Goal: Task Accomplishment & Management: Use online tool/utility

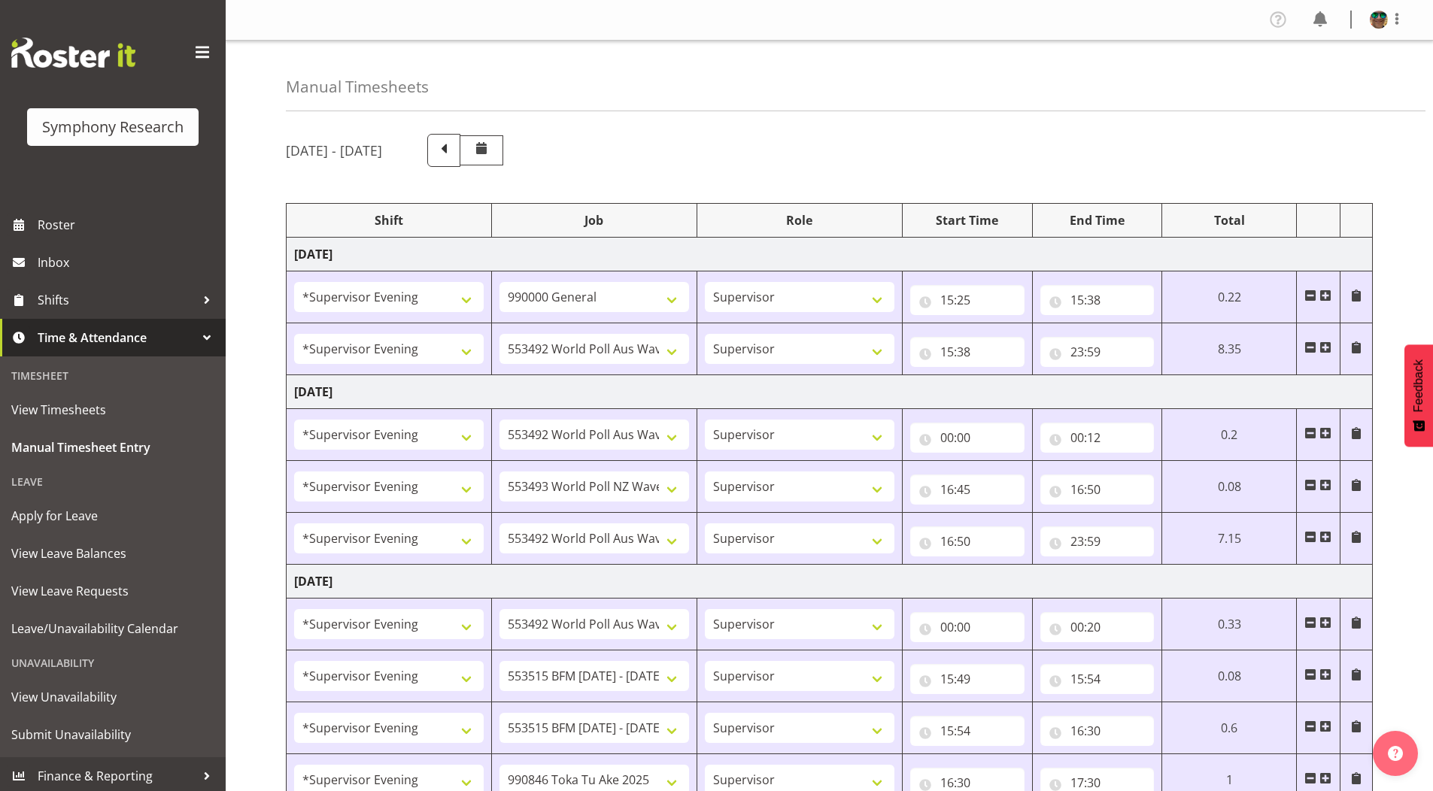
select select "4583"
select select "743"
select select "4583"
select select "10499"
select select "4583"
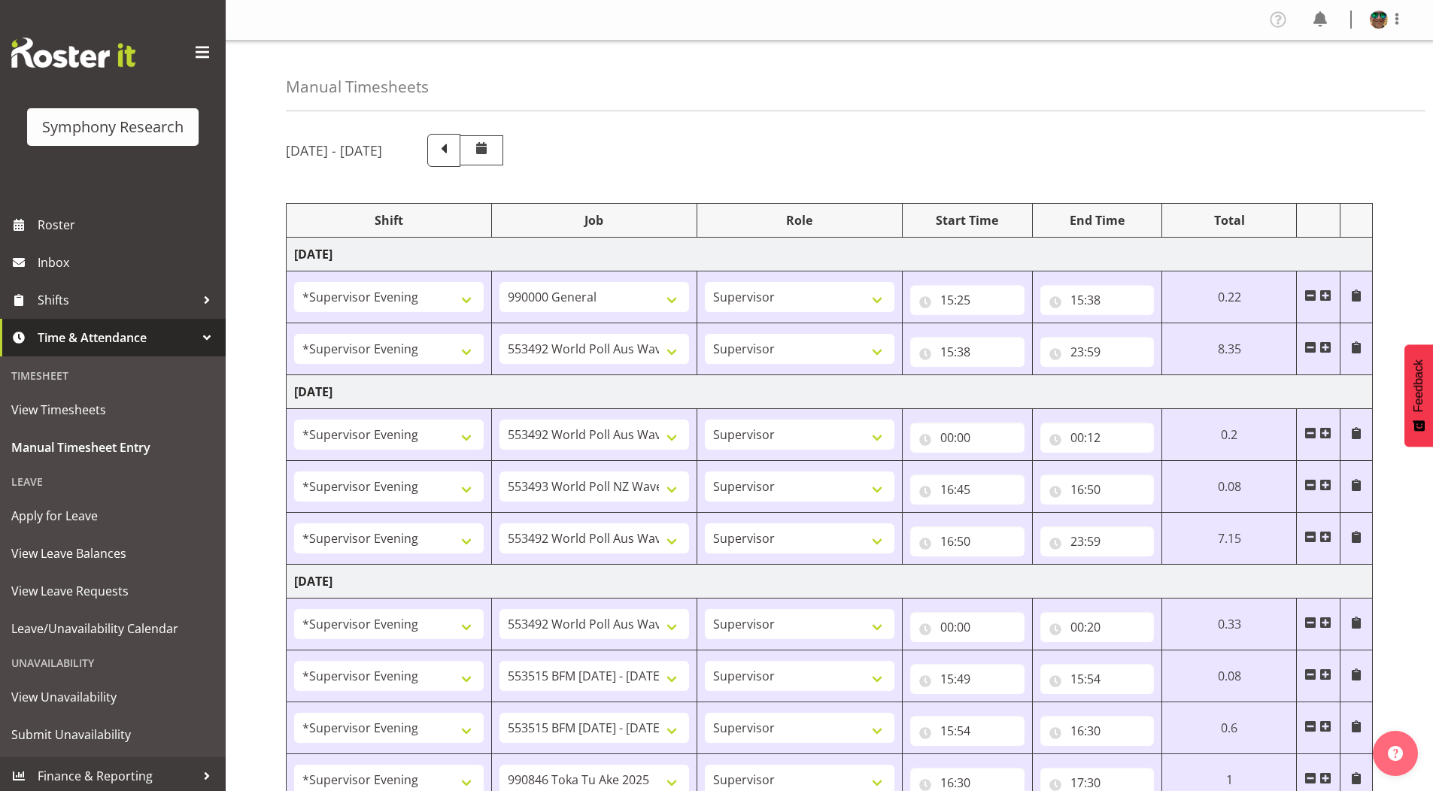
select select "10499"
select select "4583"
select select "10527"
select select "4583"
select select "10499"
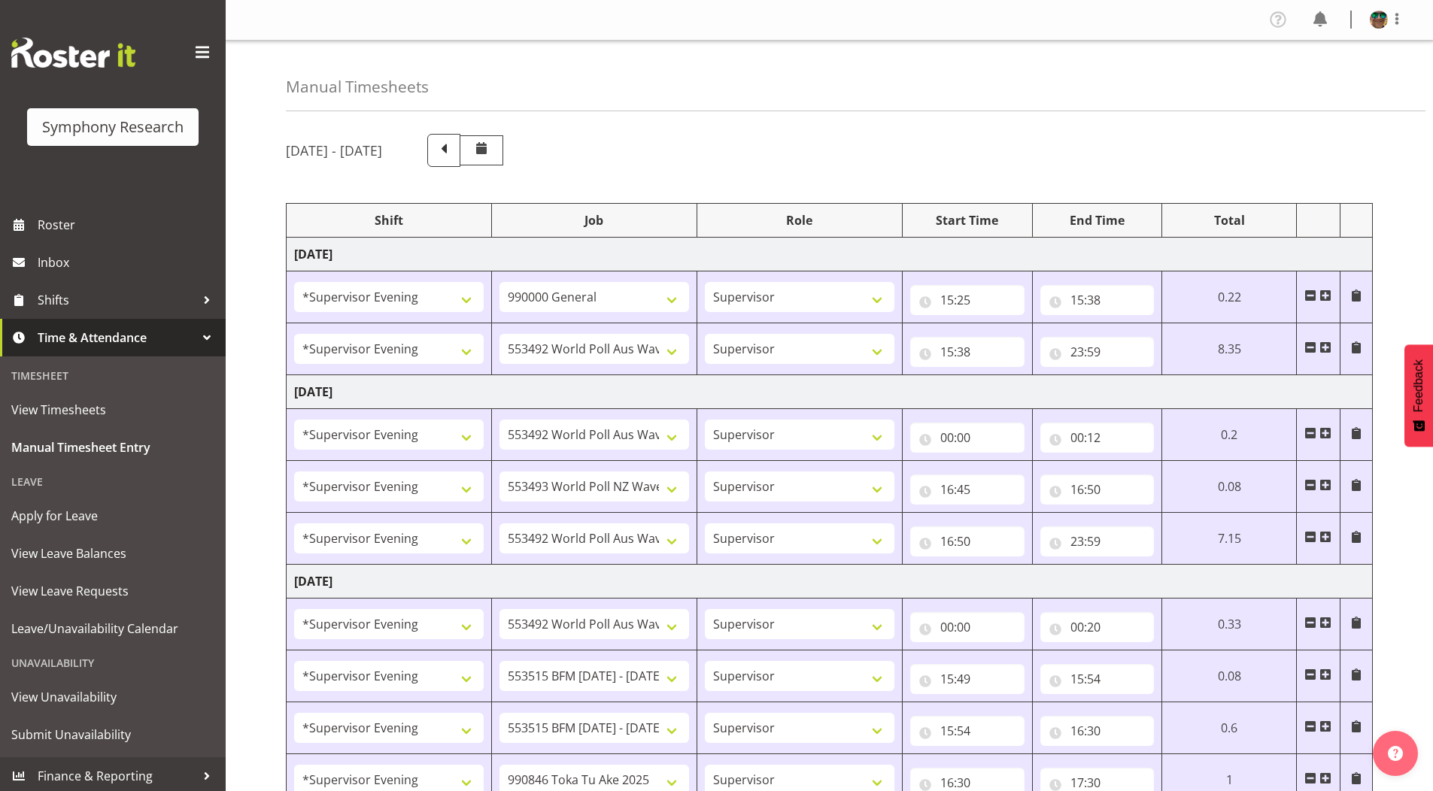
select select "4583"
select select "10499"
select select "4583"
select select "10731"
select select "4583"
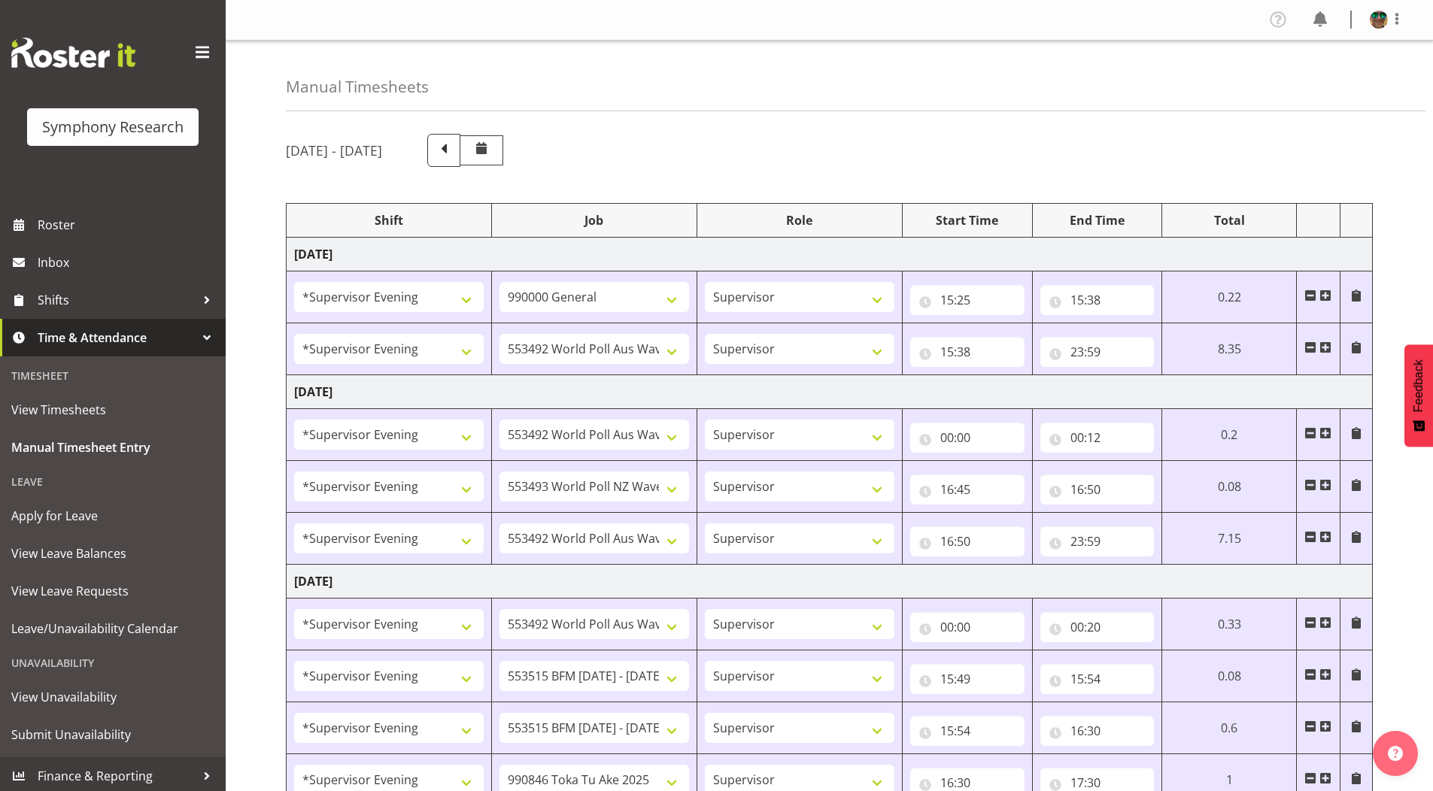
select select "10731"
select select "4583"
select select "9426"
select select "4583"
select select "10633"
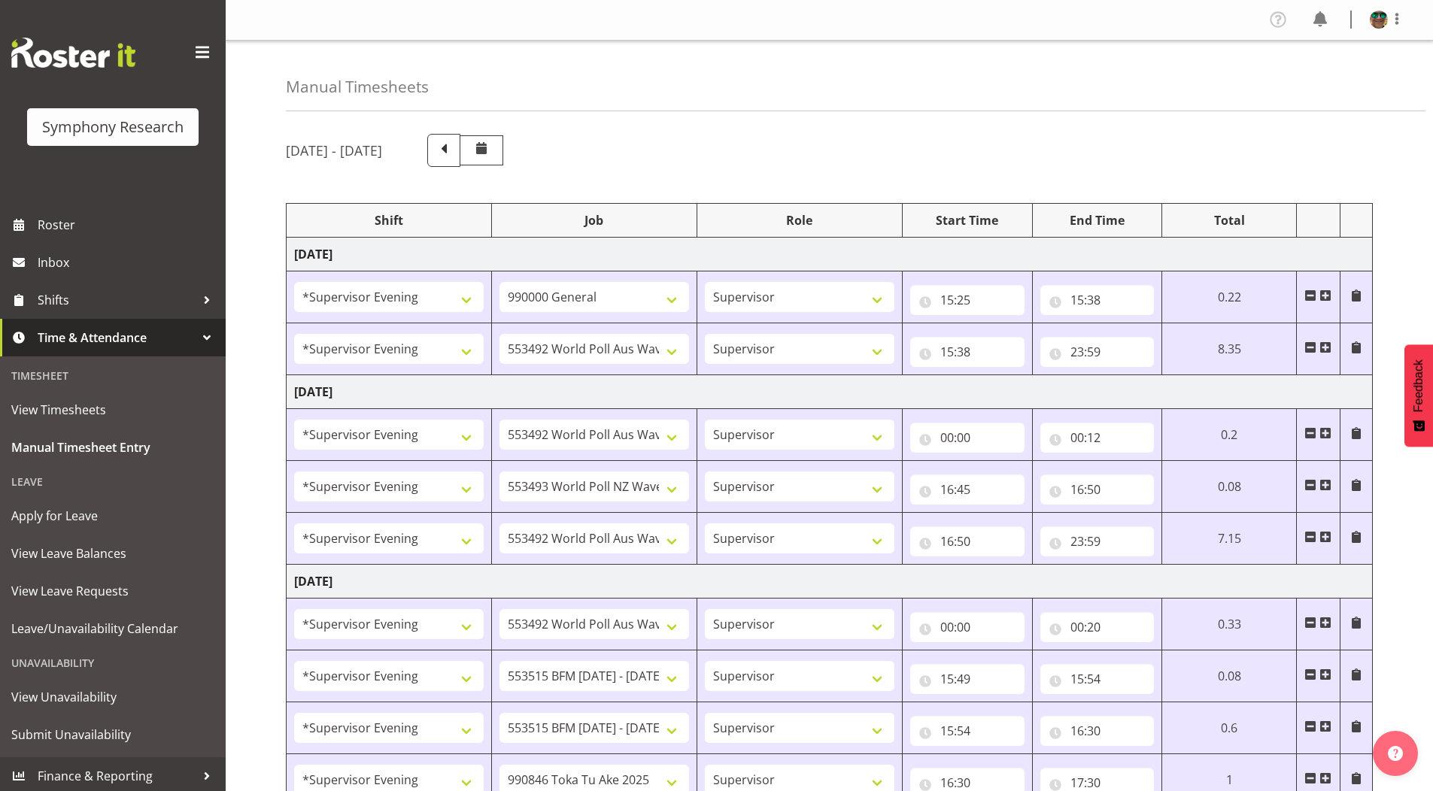
select select "4583"
select select "10730"
select select "4583"
select select "10575"
select select "4583"
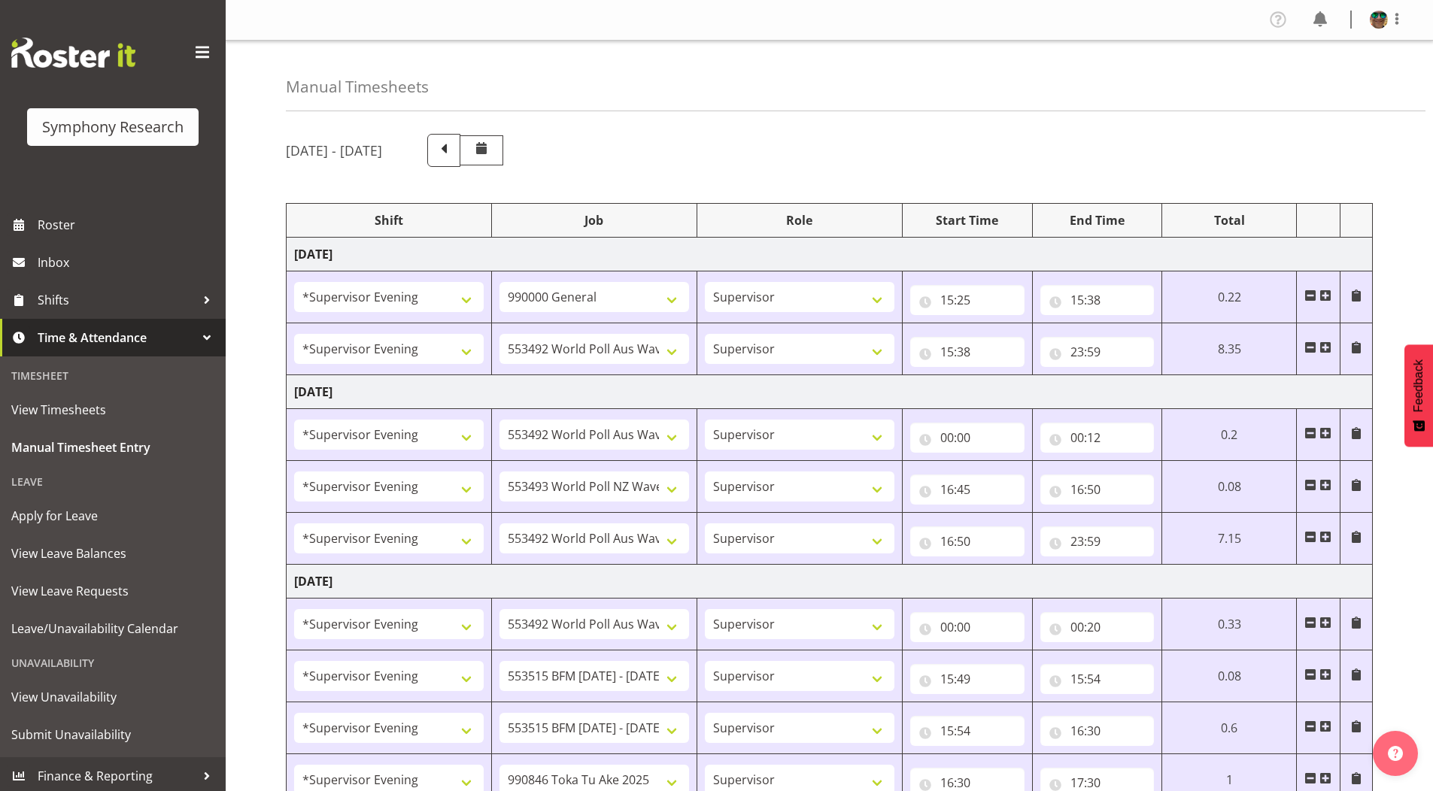
select select "743"
select select "4583"
select select "10731"
select select "4583"
select select "10731"
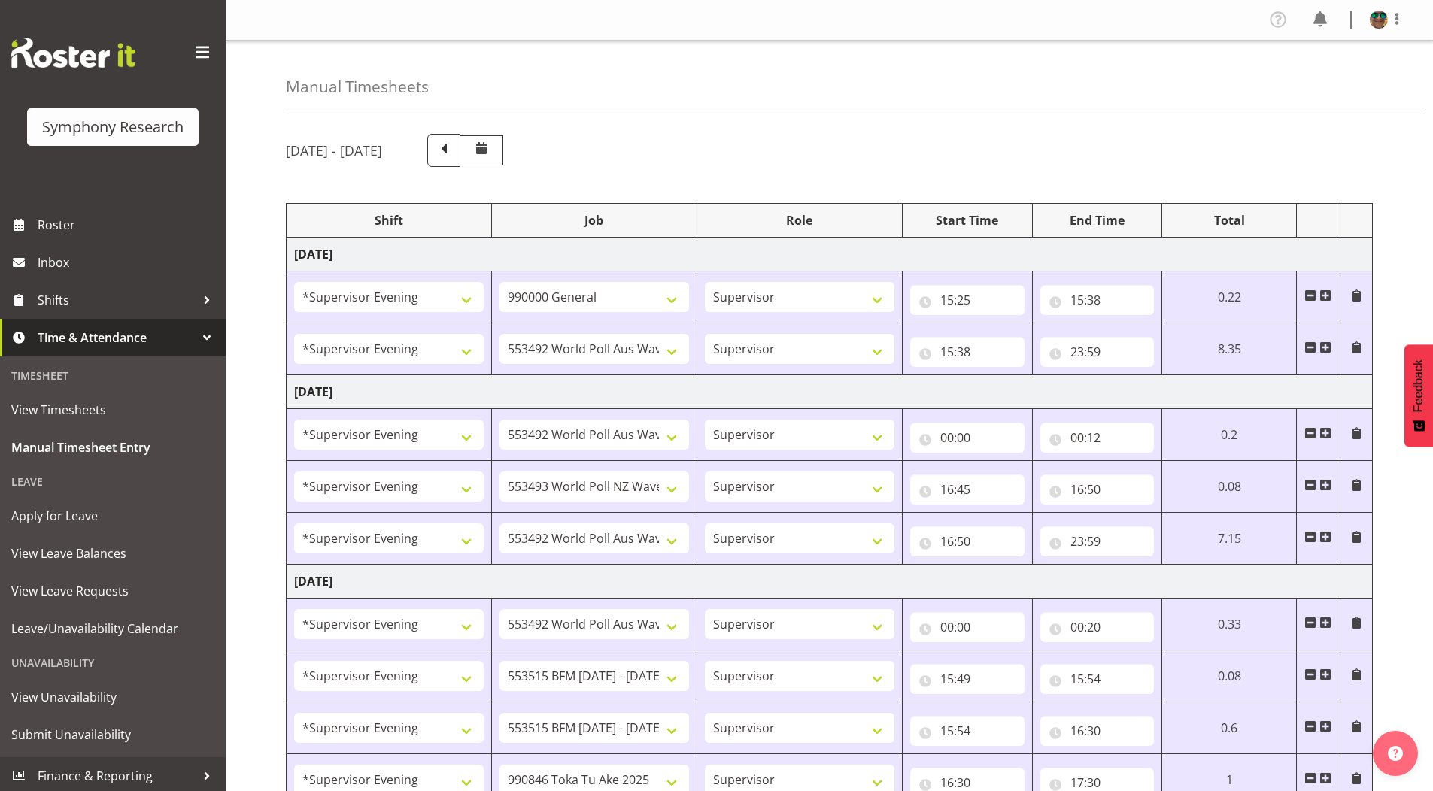
select select "4583"
select select "9426"
select select "4583"
select select "10730"
select select "4583"
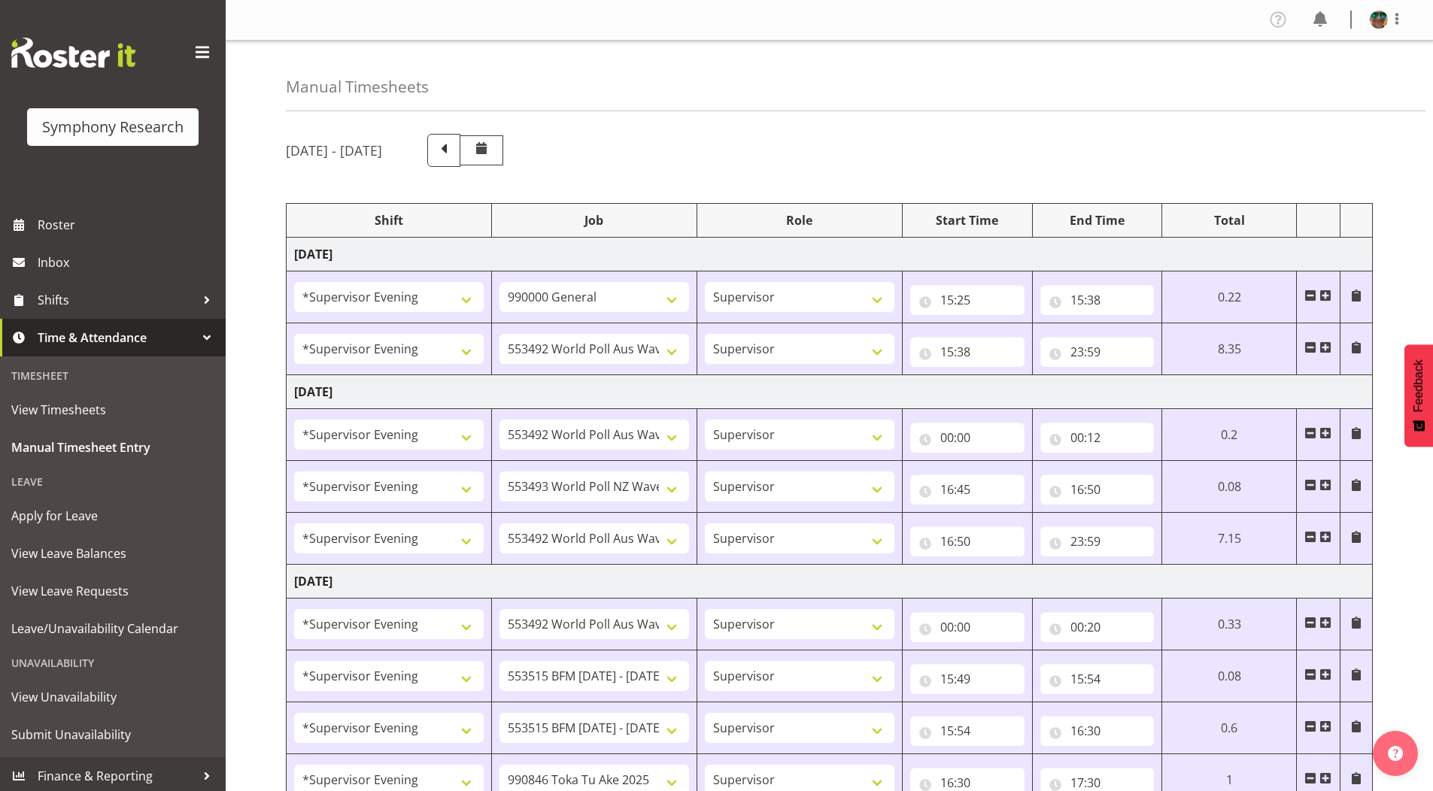
select select "10575"
select select "4583"
select select "9426"
select select "4583"
select select "10731"
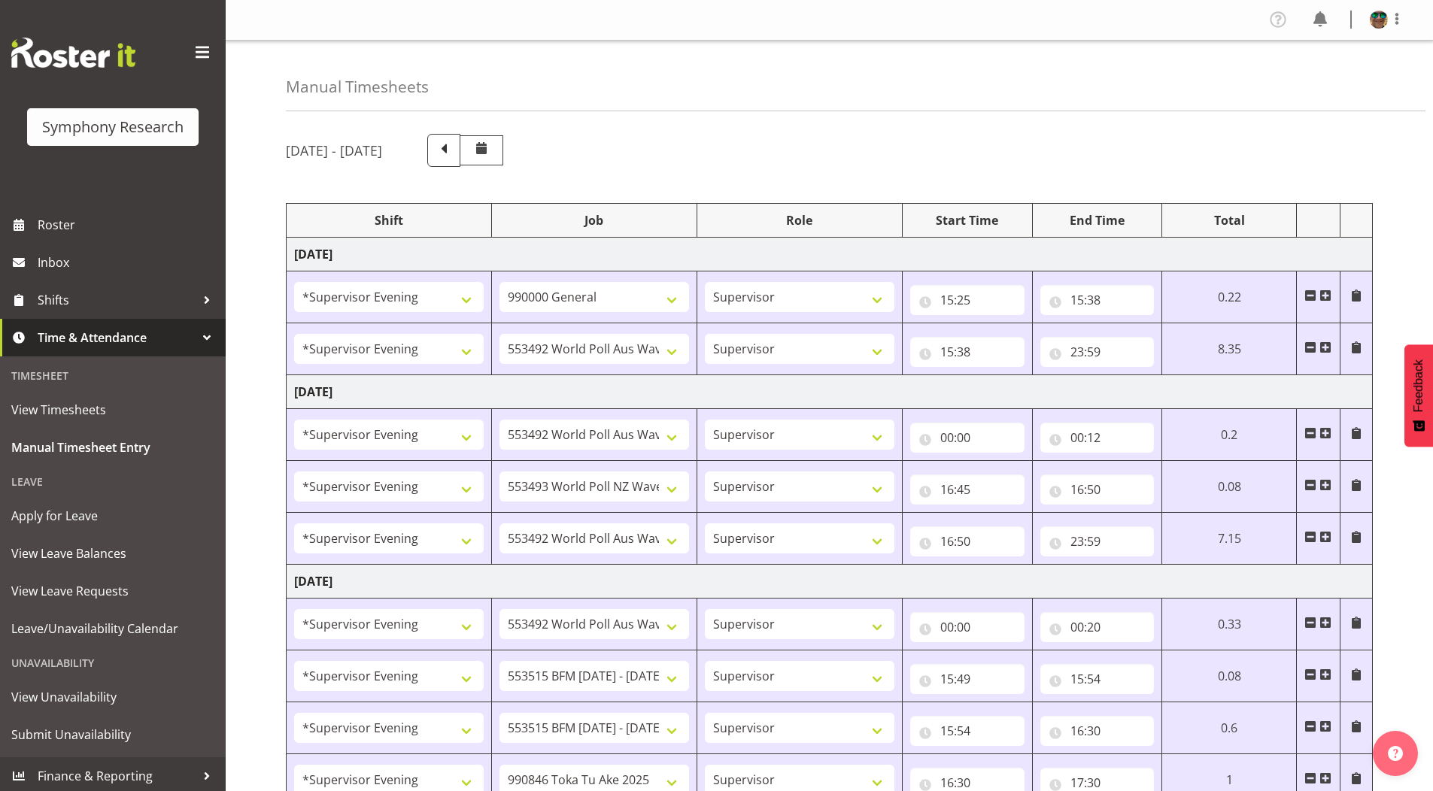
select select "4583"
select select "10731"
select select "4583"
select select "10730"
select select "4583"
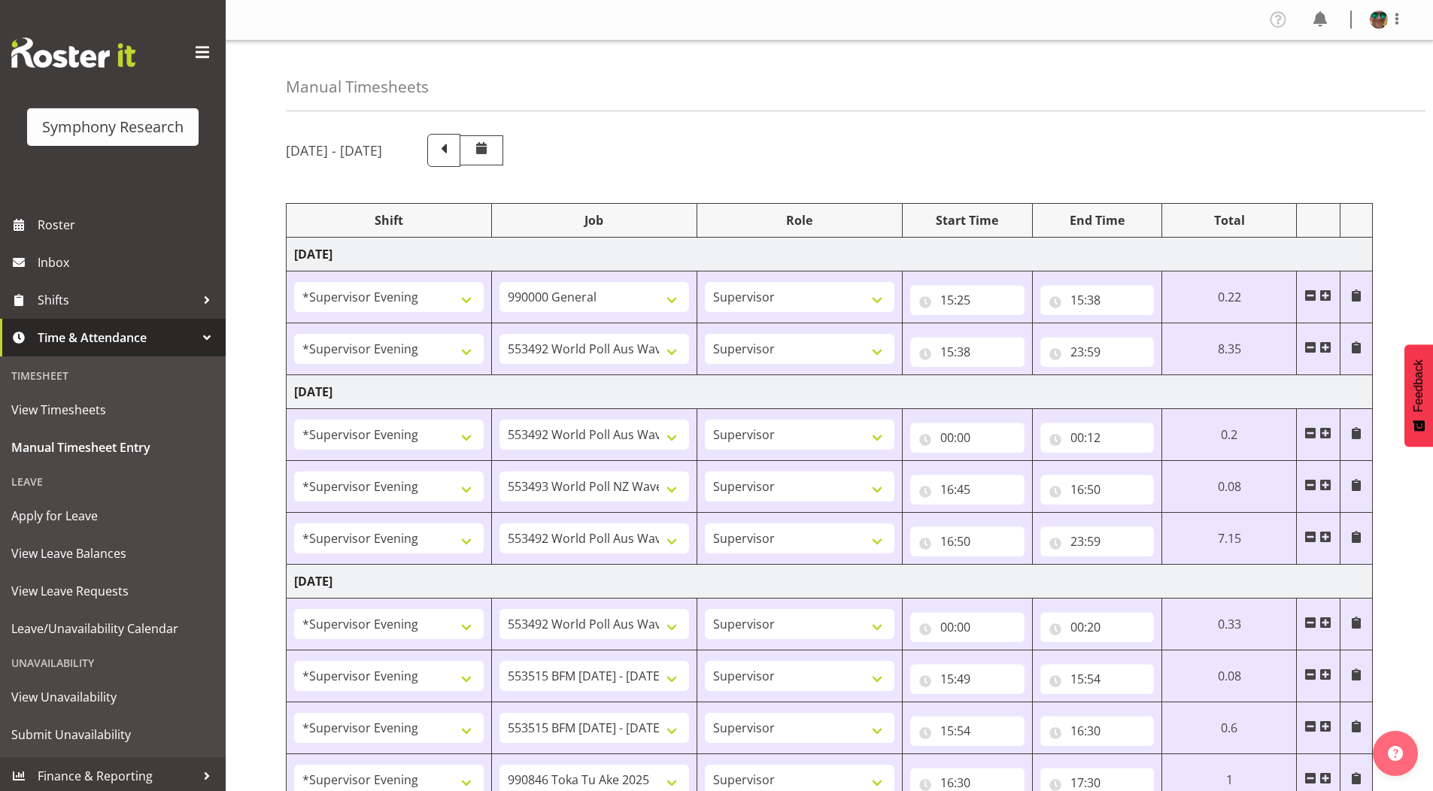
select select "9426"
select select "19170"
select select "9426"
select select "19170"
select select "10731"
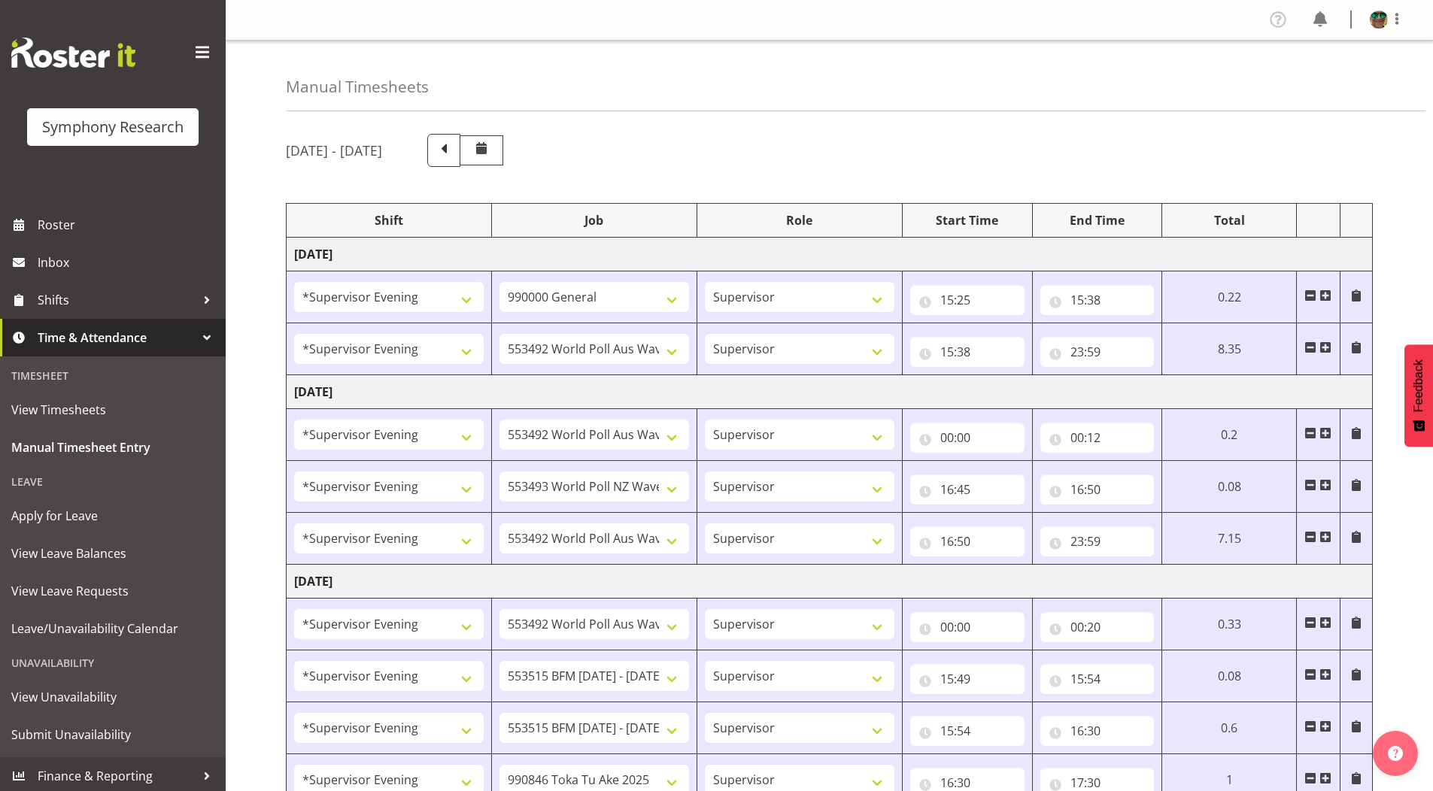
select select "19170"
select select "10731"
select select "19170"
select select "10730"
select select "19170"
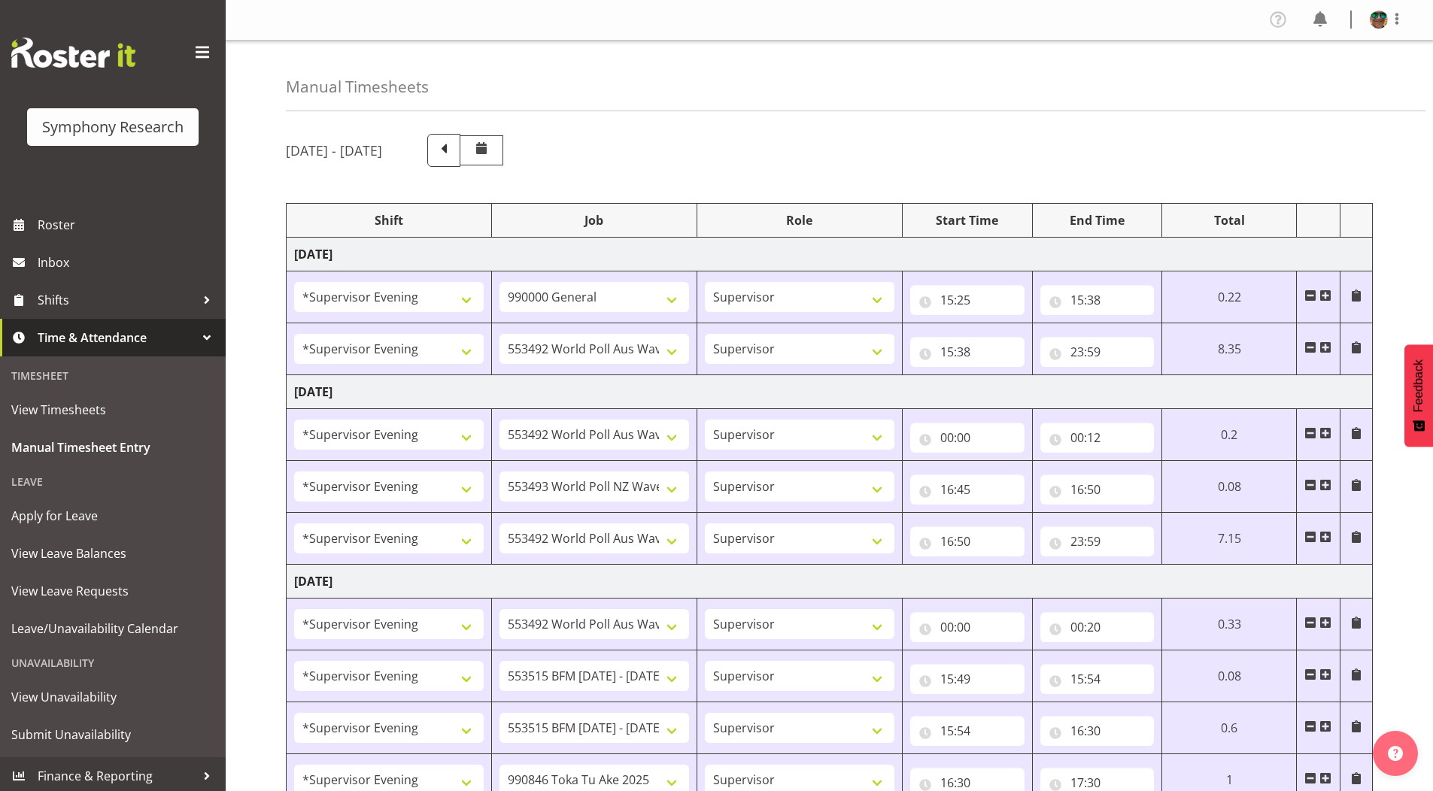
select select "10732"
select select "19170"
select select "10499"
select select "19170"
select select "10575"
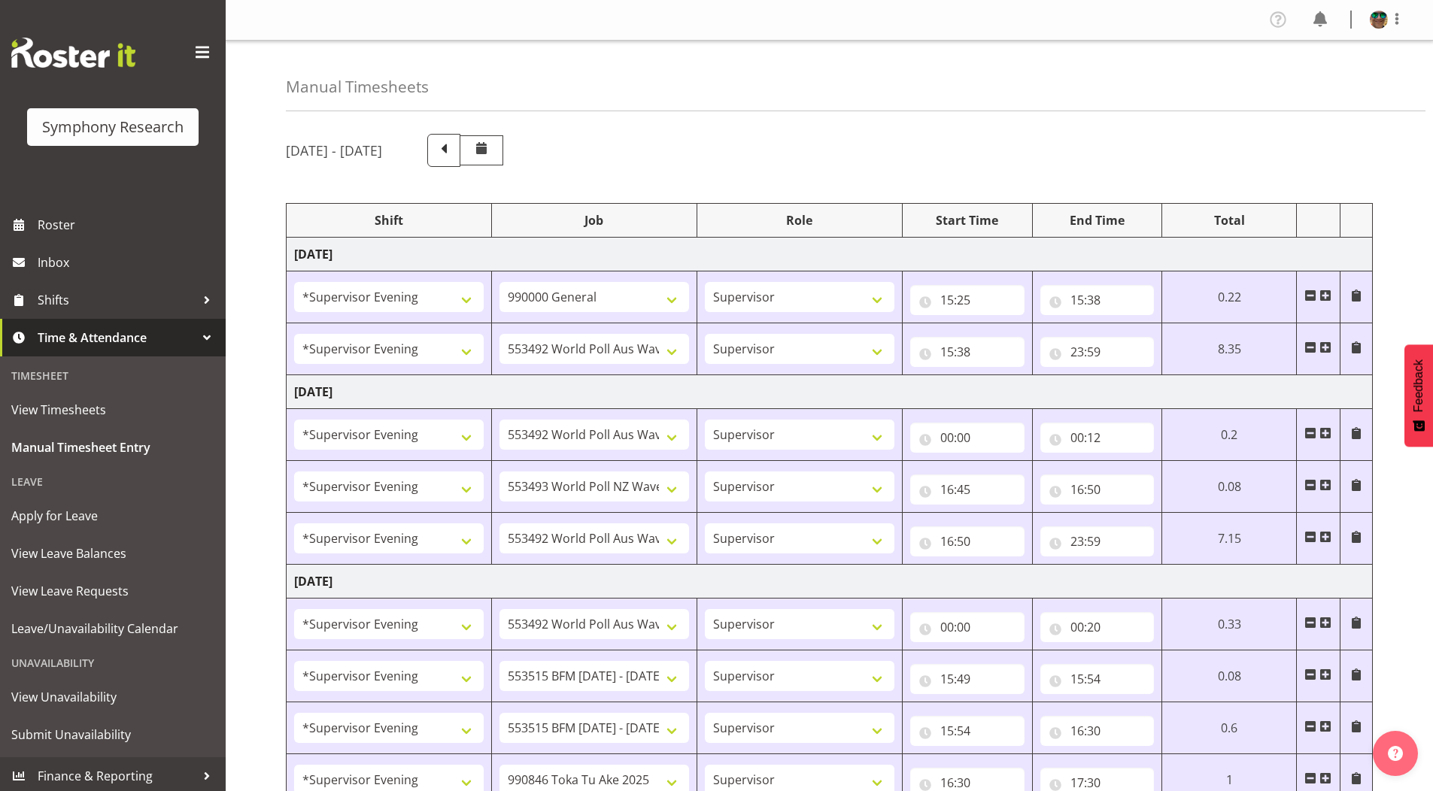
scroll to position [109, 0]
